Goal: Task Accomplishment & Management: Manage account settings

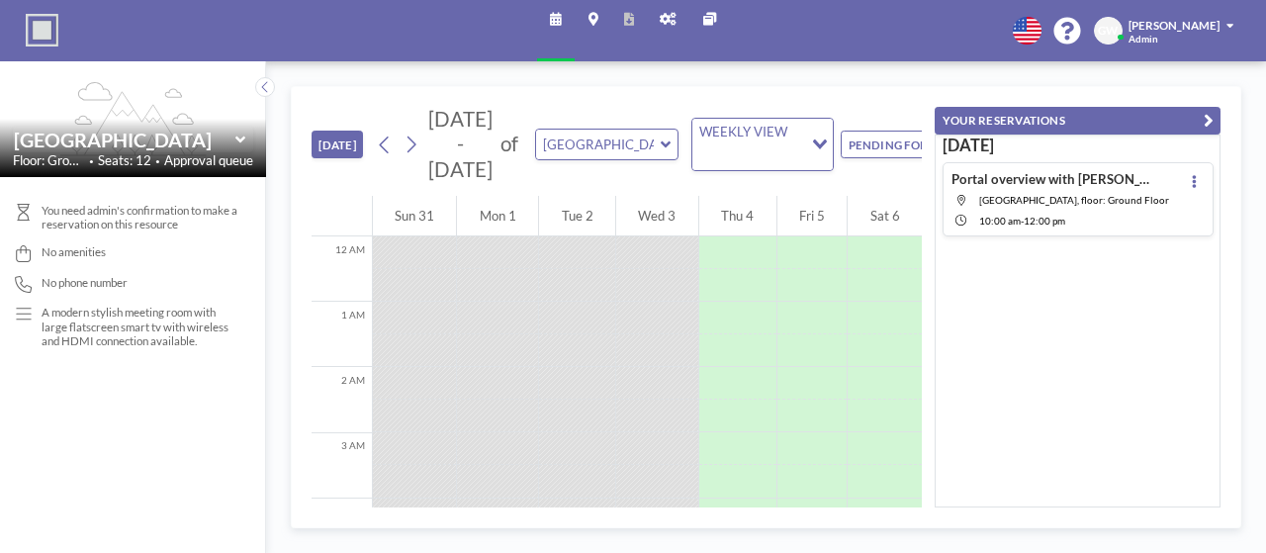
scroll to position [836, 0]
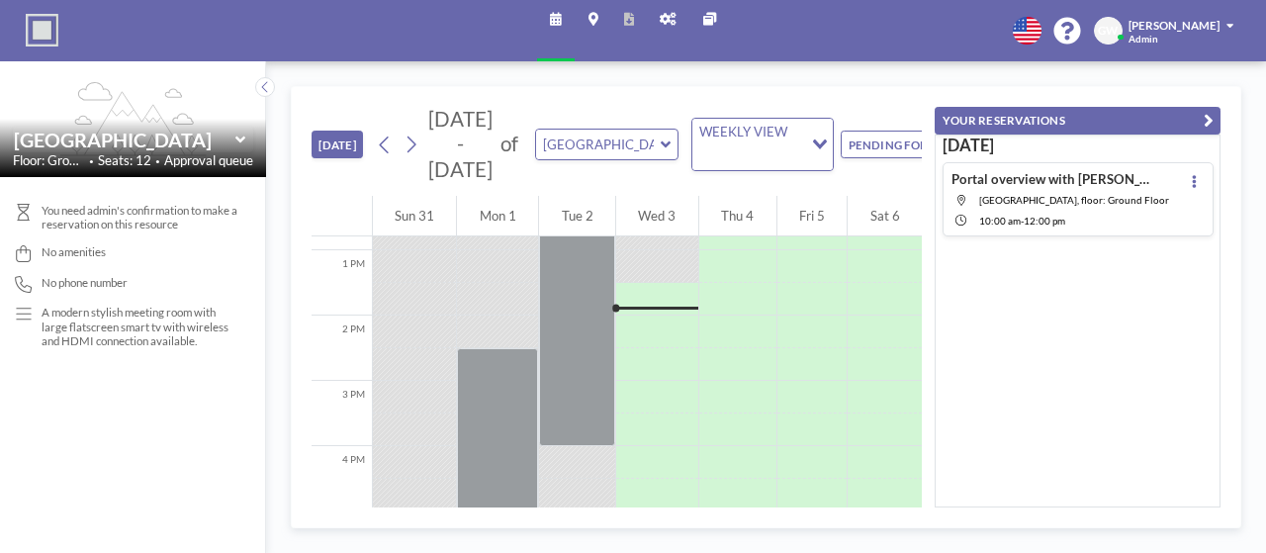
click at [907, 149] on button "PENDING FOR APPROVAL" at bounding box center [931, 145] width 181 height 28
click at [1137, 205] on span "[PERSON_NAME]" at bounding box center [1074, 200] width 190 height 12
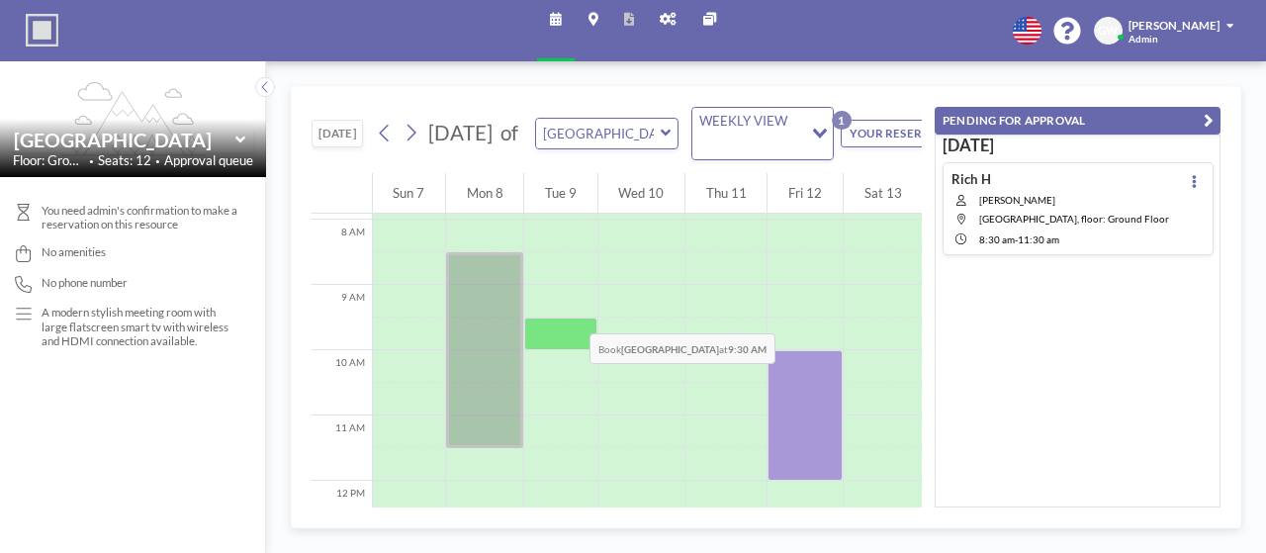
scroll to position [514, 0]
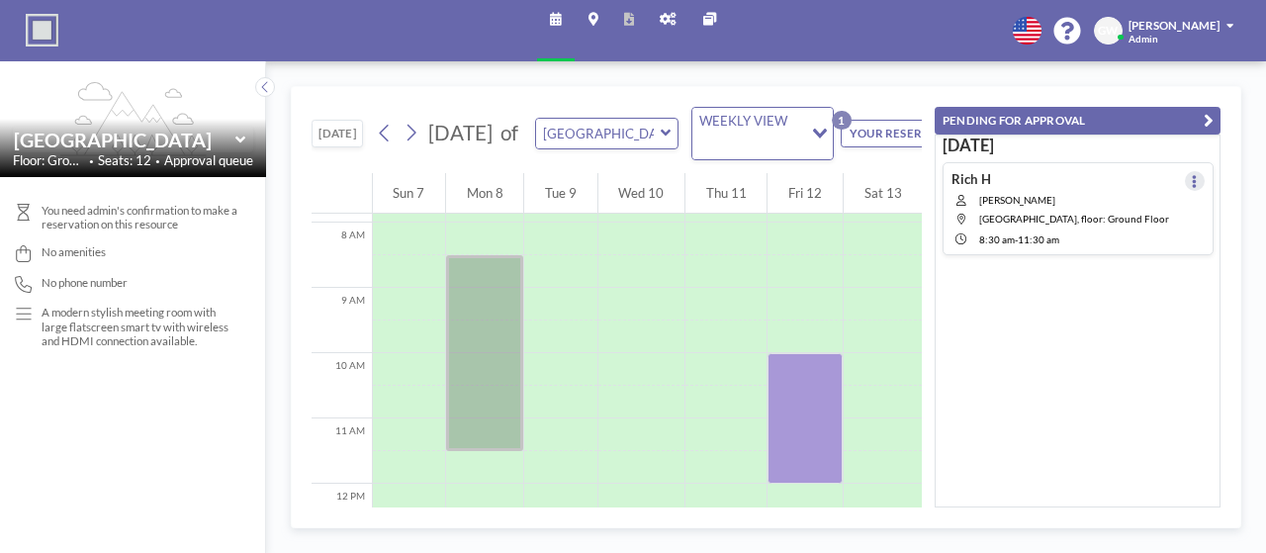
click at [1191, 173] on button at bounding box center [1195, 181] width 20 height 20
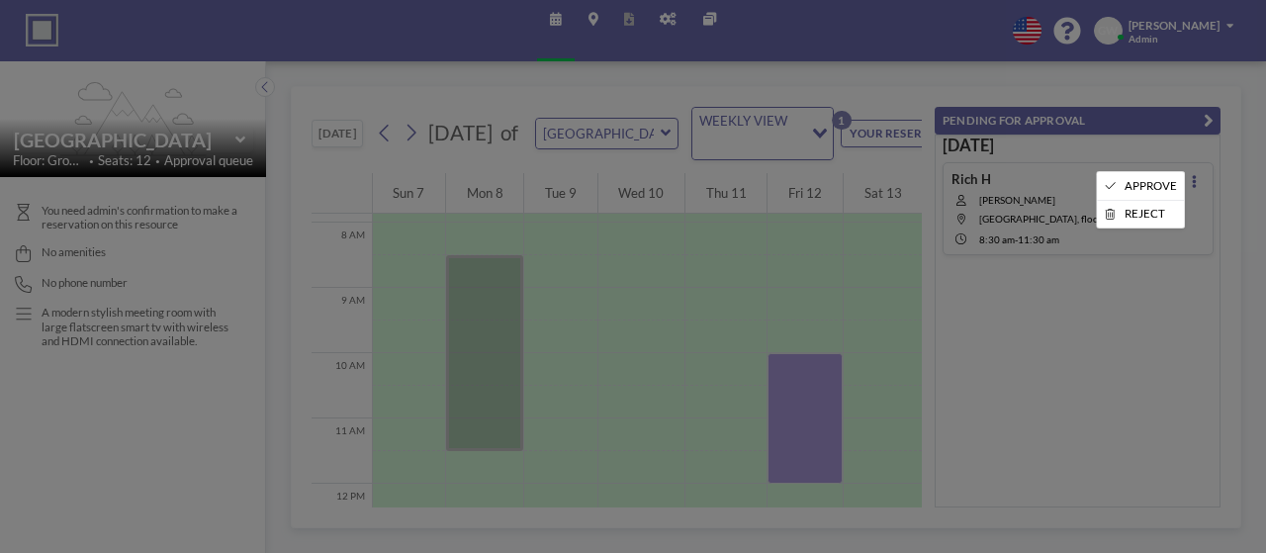
click at [1137, 169] on div at bounding box center [633, 276] width 1266 height 553
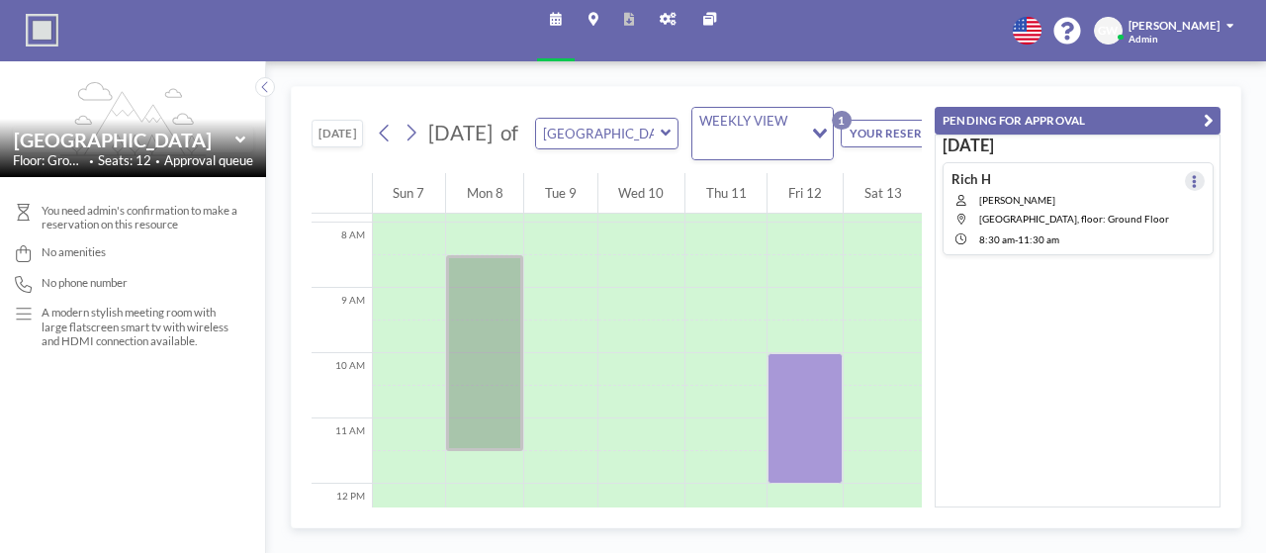
click at [1192, 175] on icon at bounding box center [1194, 181] width 5 height 13
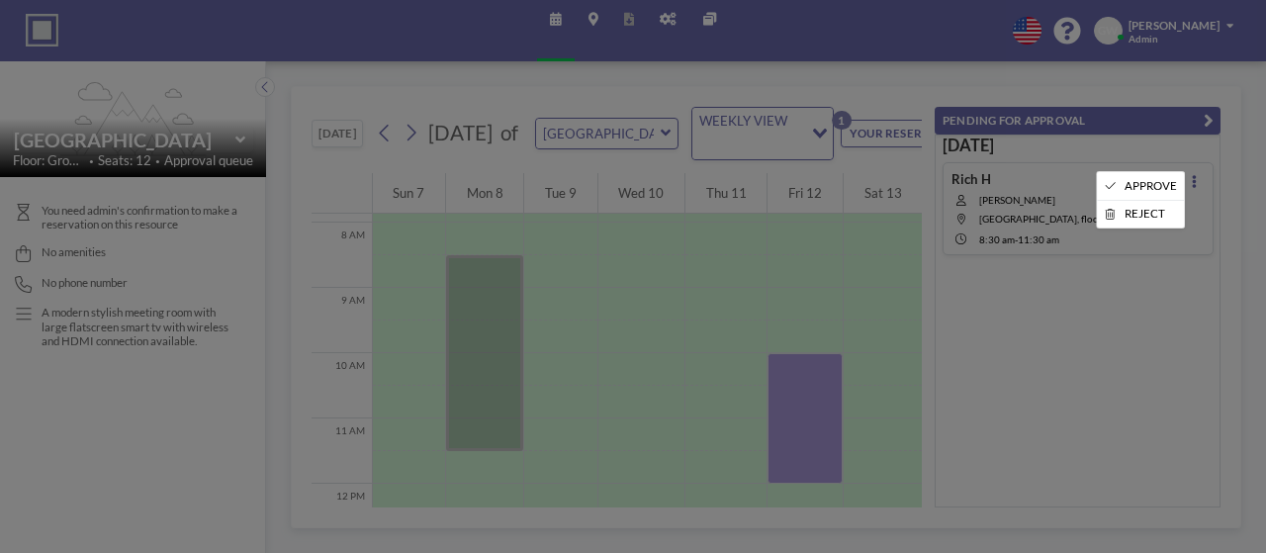
click at [1113, 183] on li "APPROVE" at bounding box center [1140, 186] width 87 height 28
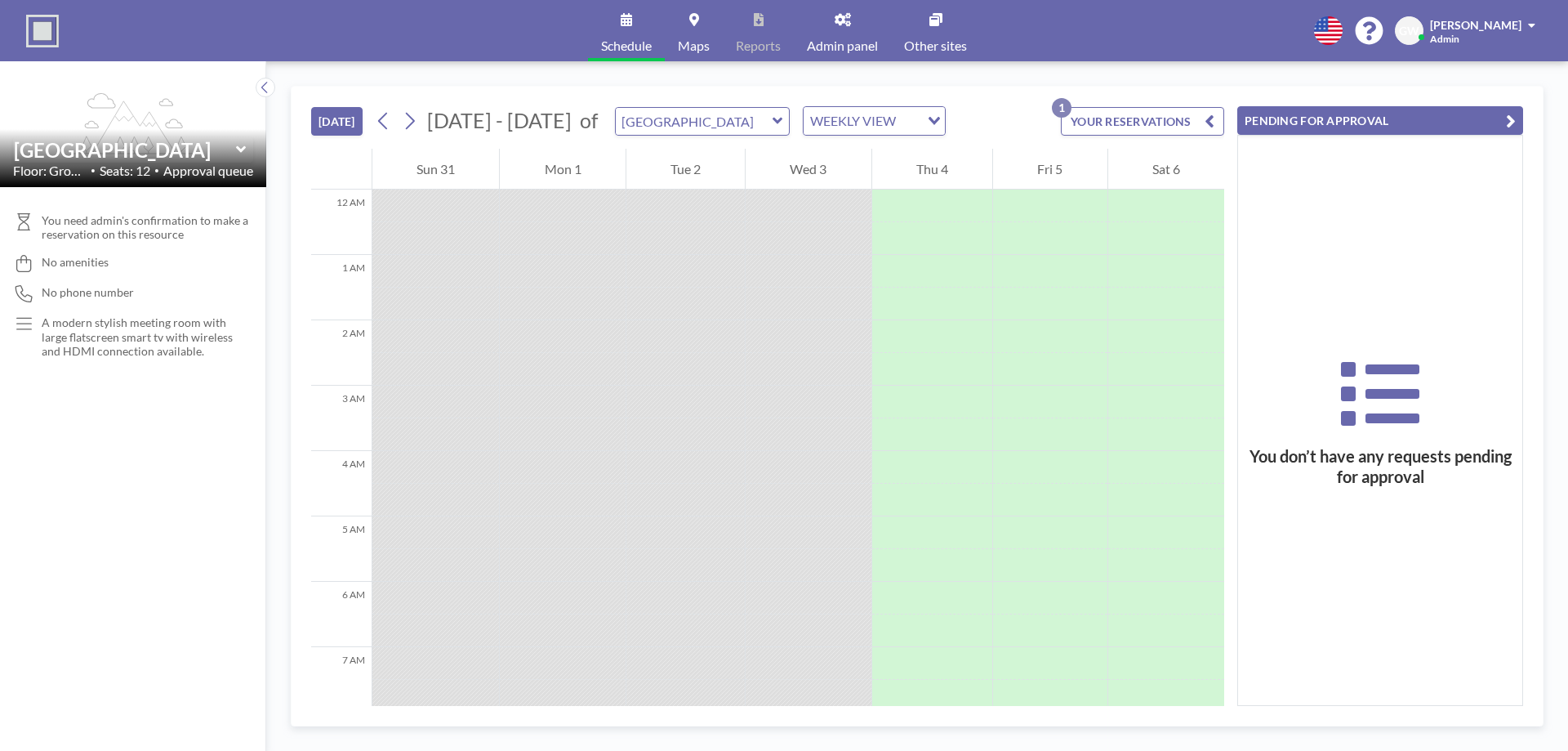
scroll to position [882, 0]
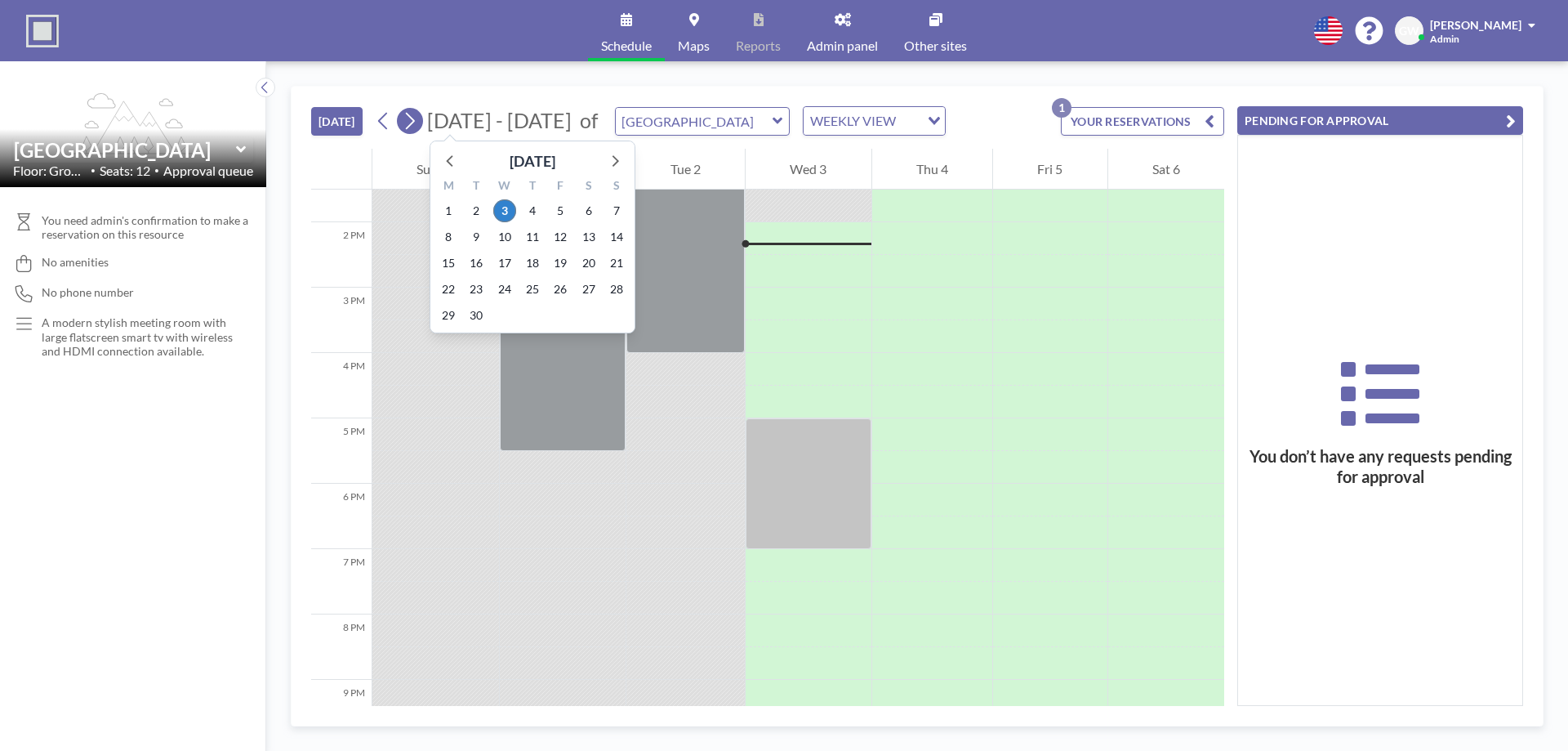
click at [414, 121] on icon at bounding box center [410, 121] width 16 height 25
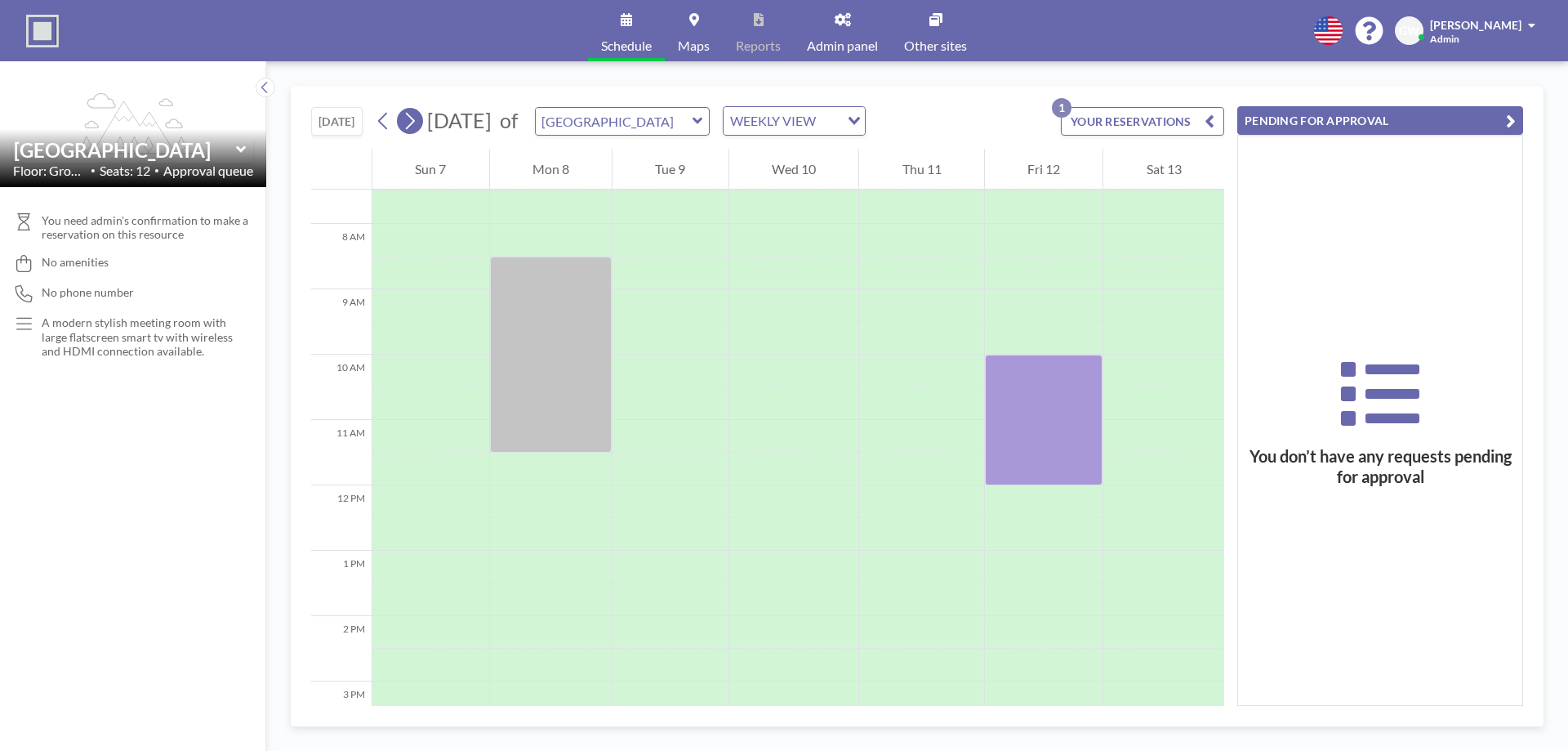
scroll to position [490, 0]
click at [562, 315] on div at bounding box center [551, 353] width 122 height 196
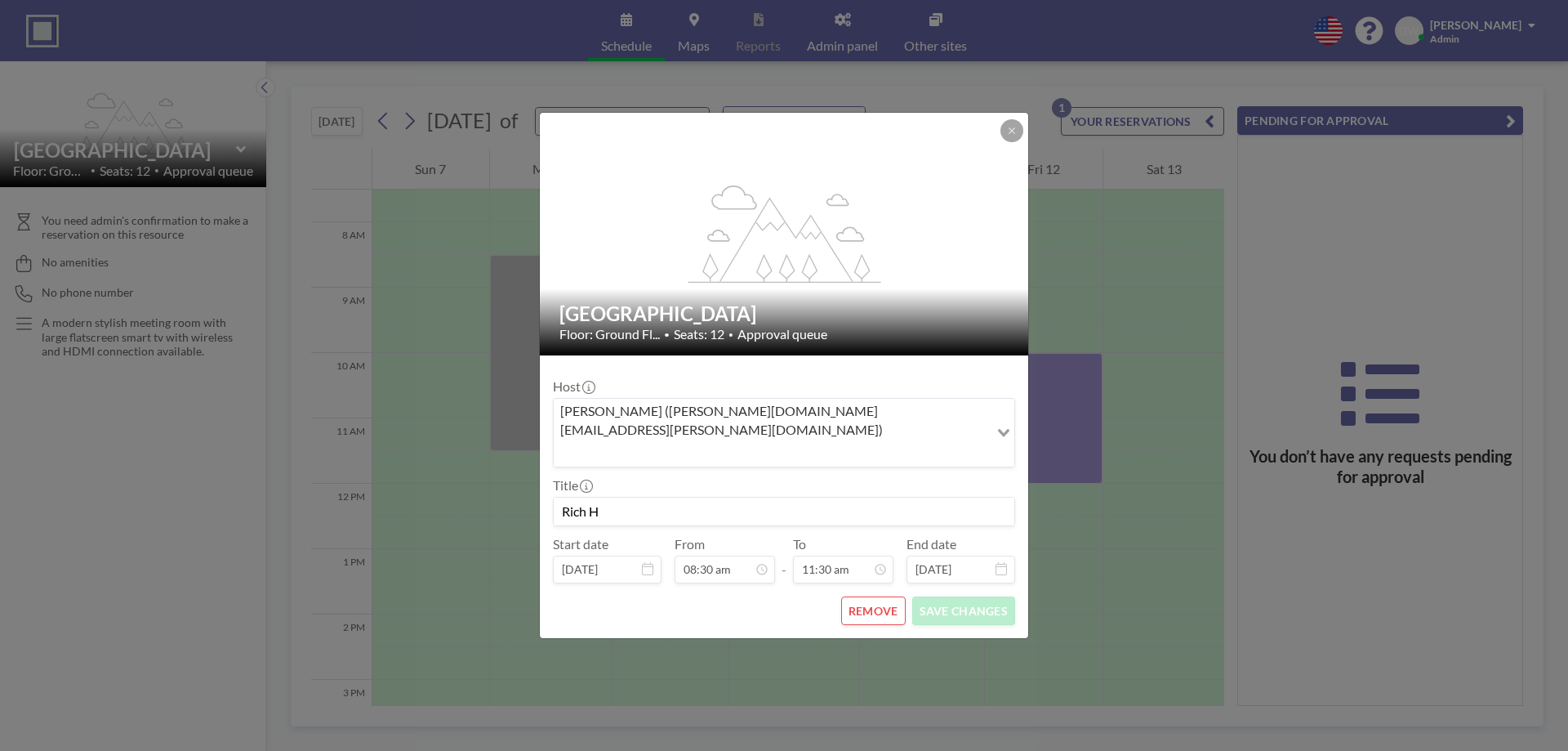
click at [1014, 142] on button at bounding box center [1012, 131] width 23 height 23
